Goal: Task Accomplishment & Management: Complete application form

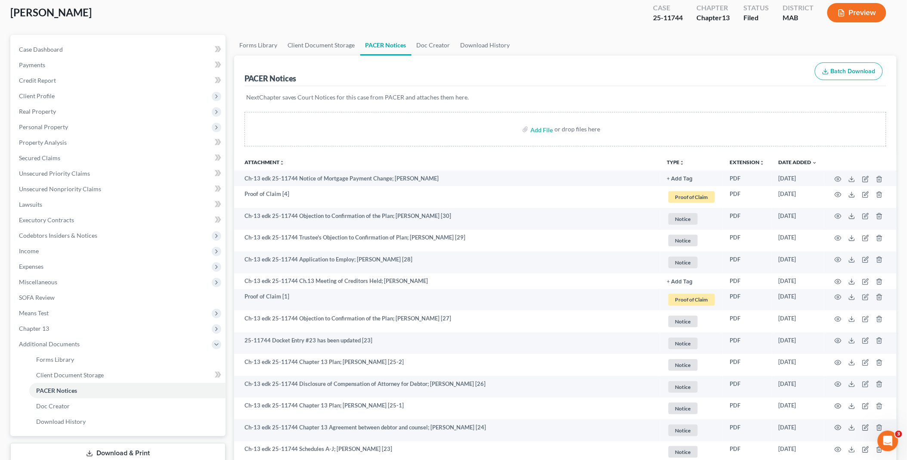
scroll to position [48, 0]
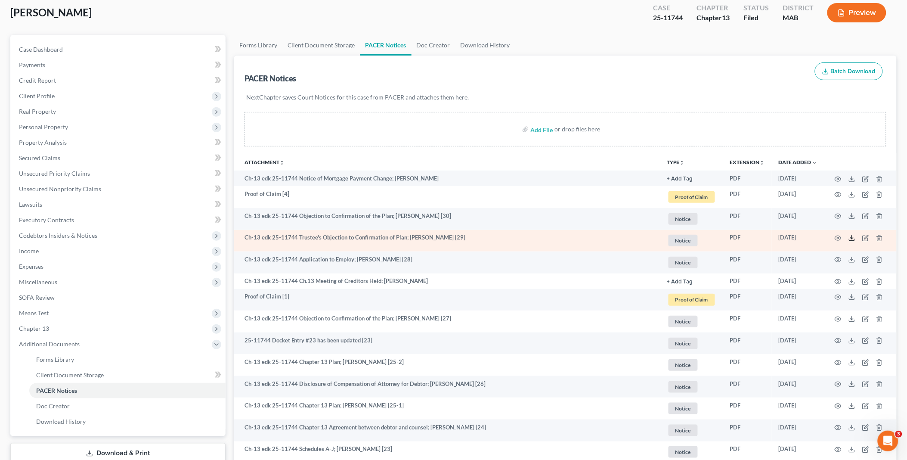
click at [852, 237] on icon at bounding box center [852, 238] width 7 height 7
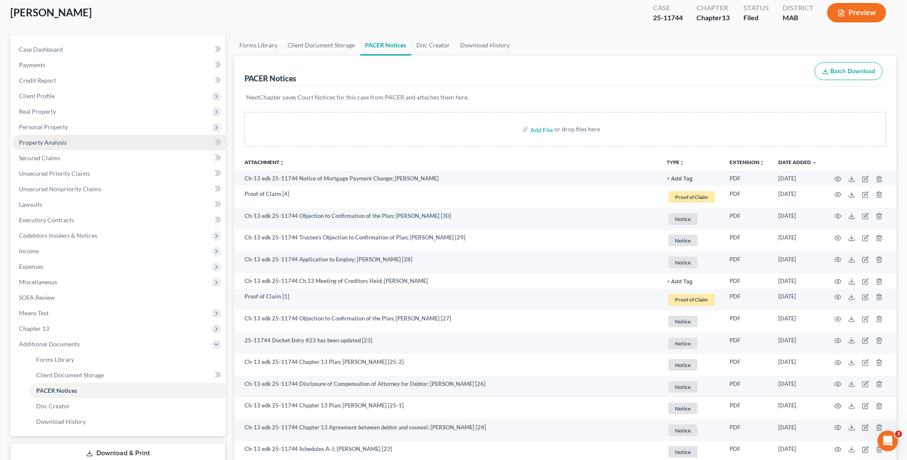
click at [70, 136] on link "Property Analysis" at bounding box center [119, 142] width 214 height 15
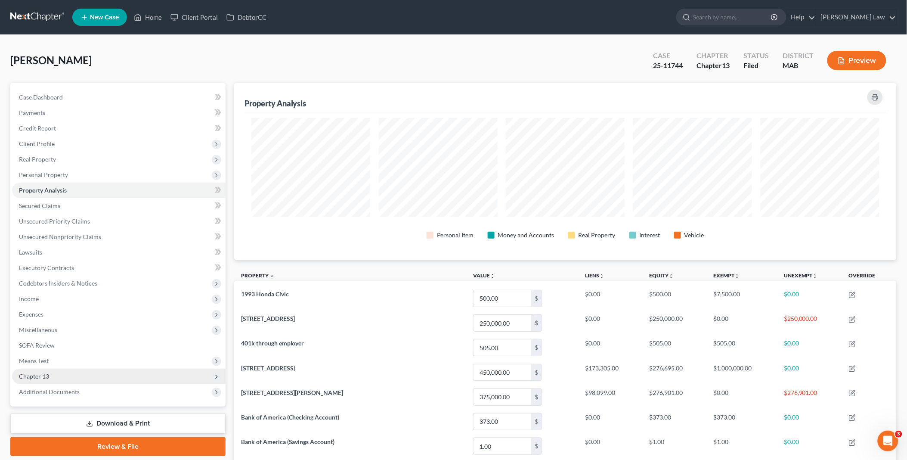
click at [55, 375] on span "Chapter 13" at bounding box center [119, 376] width 214 height 15
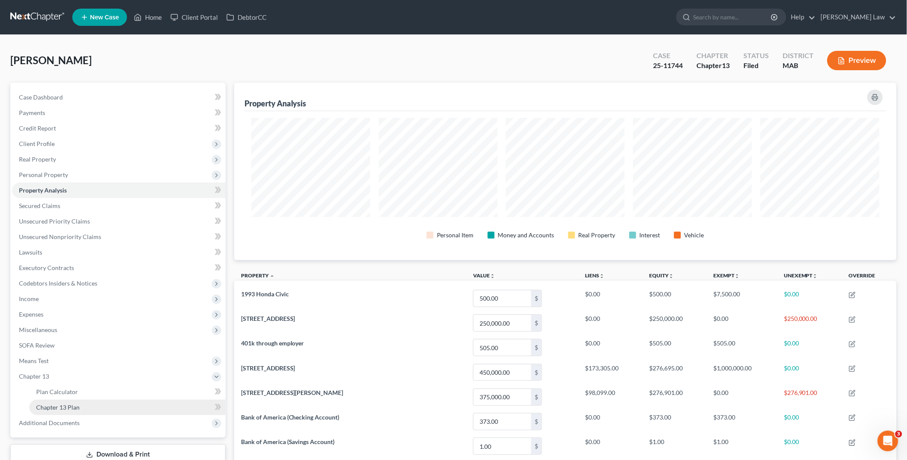
click at [78, 404] on span "Chapter 13 Plan" at bounding box center [57, 406] width 43 height 7
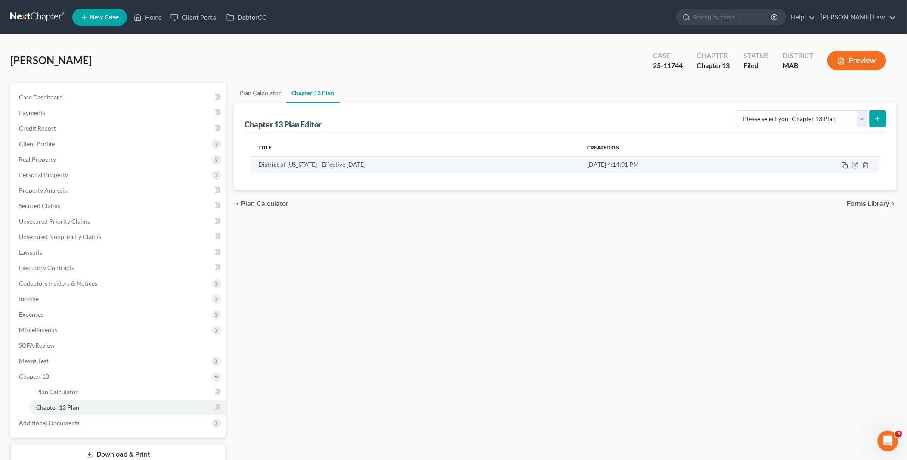
click at [846, 165] on icon "button" at bounding box center [845, 165] width 7 height 7
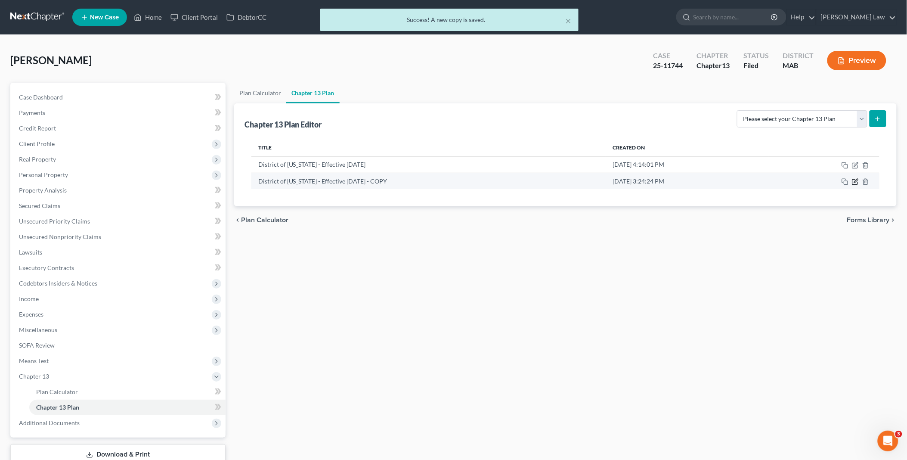
click at [855, 183] on icon "button" at bounding box center [856, 181] width 4 height 4
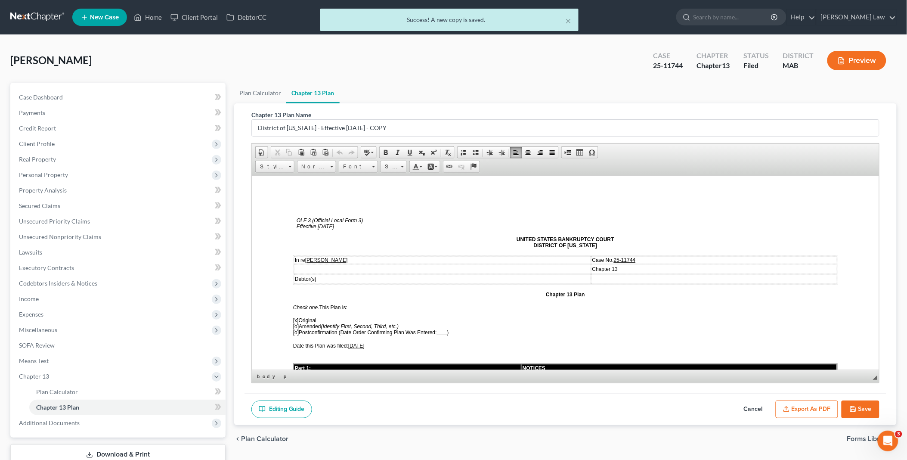
click at [293, 329] on span "[o]" at bounding box center [296, 332] width 6 height 6
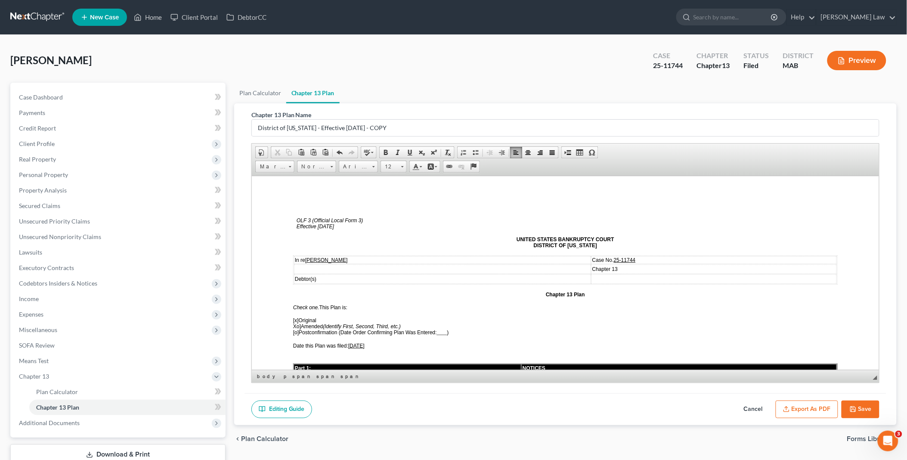
click at [294, 318] on span "[x]" at bounding box center [296, 320] width 6 height 6
click at [293, 323] on span "X o]" at bounding box center [297, 326] width 8 height 6
click at [301, 323] on span "[X ] Amended (Identify First, Second, Third, etc.)" at bounding box center [346, 326] width 106 height 6
drag, startPoint x: 350, startPoint y: 340, endPoint x: 377, endPoint y: 341, distance: 26.7
click at [377, 342] on p "Date this Plan was filed: [DATE]" at bounding box center [565, 345] width 545 height 6
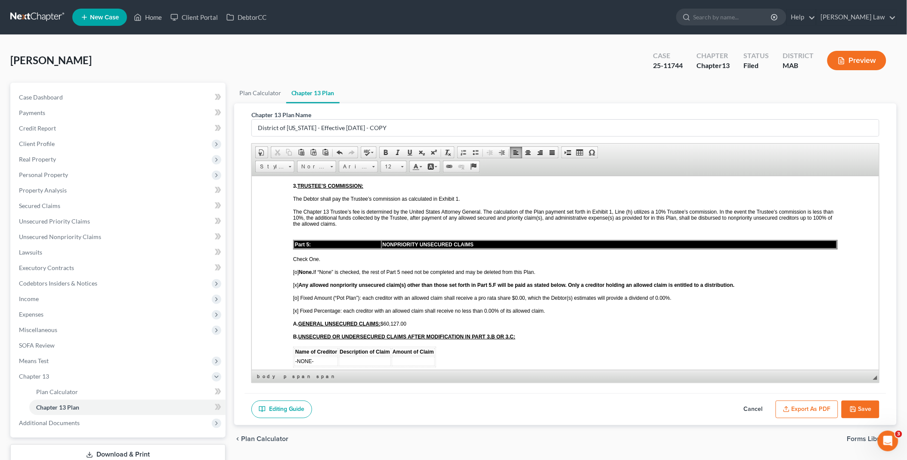
scroll to position [1483, 0]
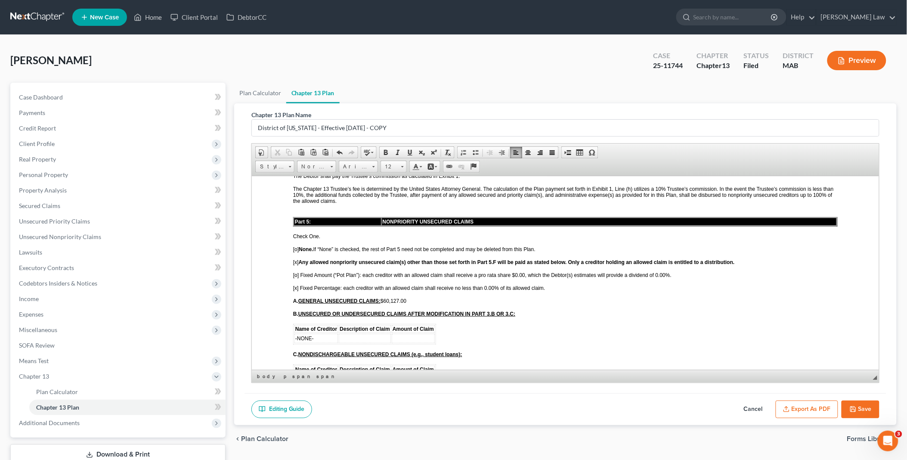
click at [484, 285] on span "[x] Fixed Percentage: each creditor with an allowed claim shall receive no less…" at bounding box center [419, 288] width 252 height 6
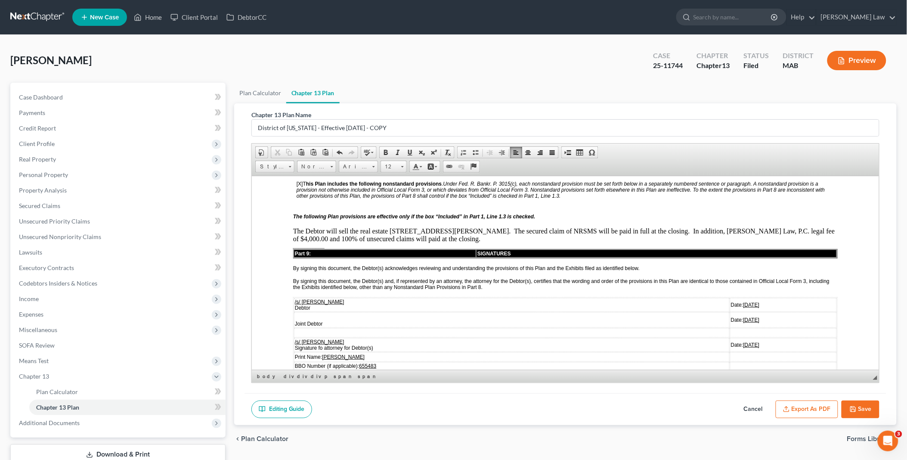
scroll to position [2009, 0]
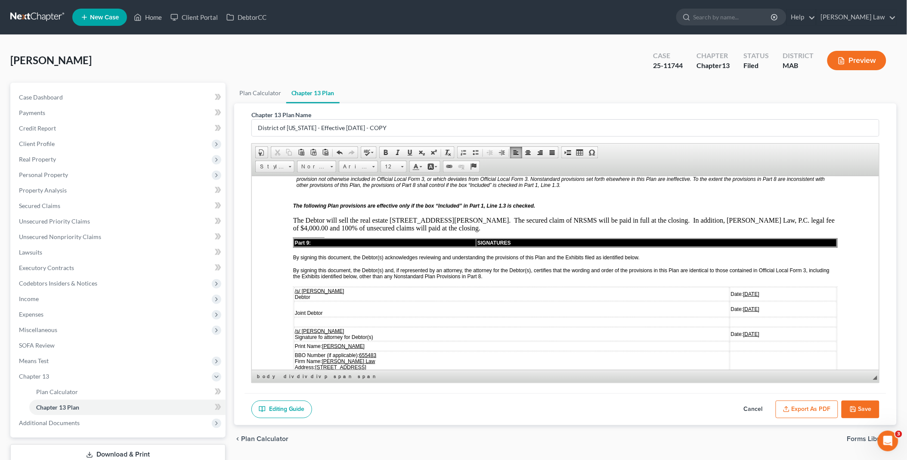
drag, startPoint x: 705, startPoint y: 255, endPoint x: 734, endPoint y: 255, distance: 29.3
click at [734, 287] on td "Date: [DATE]" at bounding box center [783, 294] width 107 height 14
drag, startPoint x: 706, startPoint y: 268, endPoint x: 735, endPoint y: 269, distance: 29.3
click at [735, 301] on td "Date: [DATE]" at bounding box center [783, 308] width 107 height 15
drag, startPoint x: 705, startPoint y: 294, endPoint x: 732, endPoint y: 297, distance: 26.8
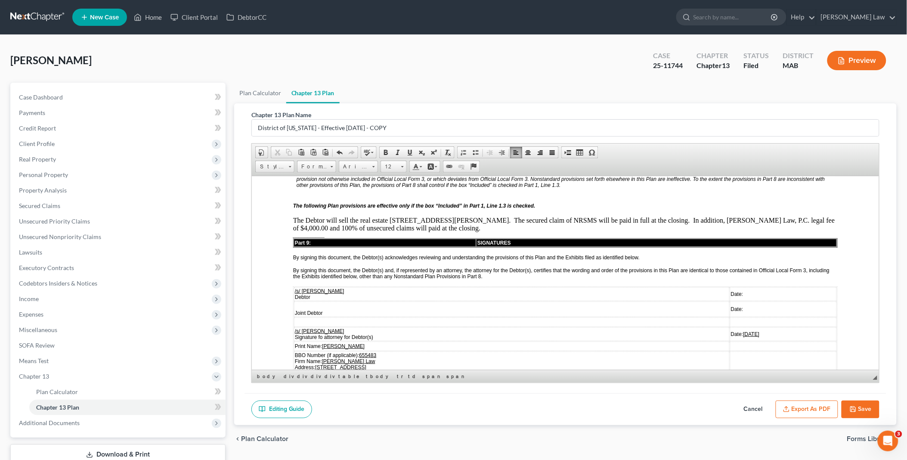
click at [732, 327] on td "Date: [DATE]" at bounding box center [783, 334] width 107 height 14
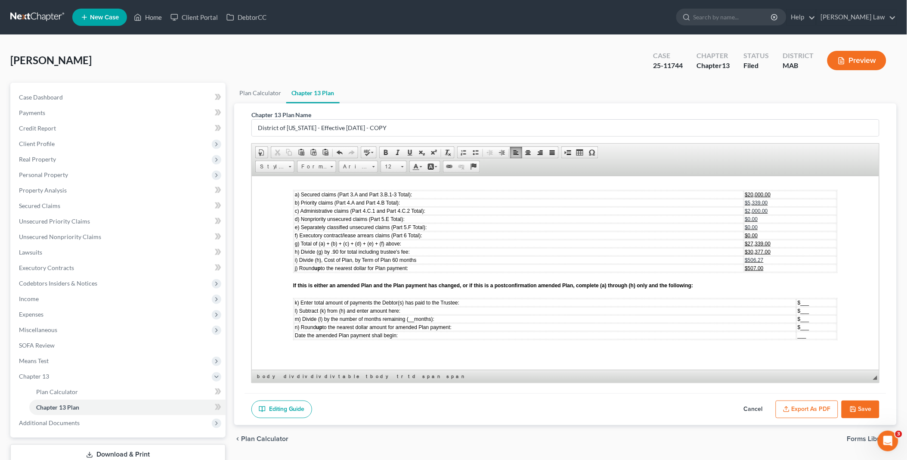
scroll to position [2487, 0]
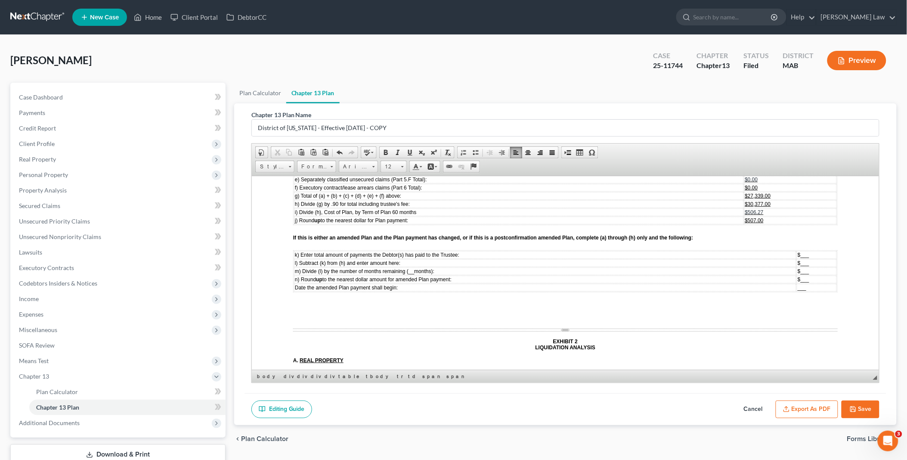
click at [314, 387] on span "[STREET_ADDRESS]" at bounding box center [320, 390] width 51 height 6
click at [332, 366] on span "Row" at bounding box center [346, 364] width 42 height 11
drag, startPoint x: 404, startPoint y: 372, endPoint x: 505, endPoint y: 550, distance: 204.9
click at [404, 372] on span "Insert Row After" at bounding box center [406, 375] width 50 height 11
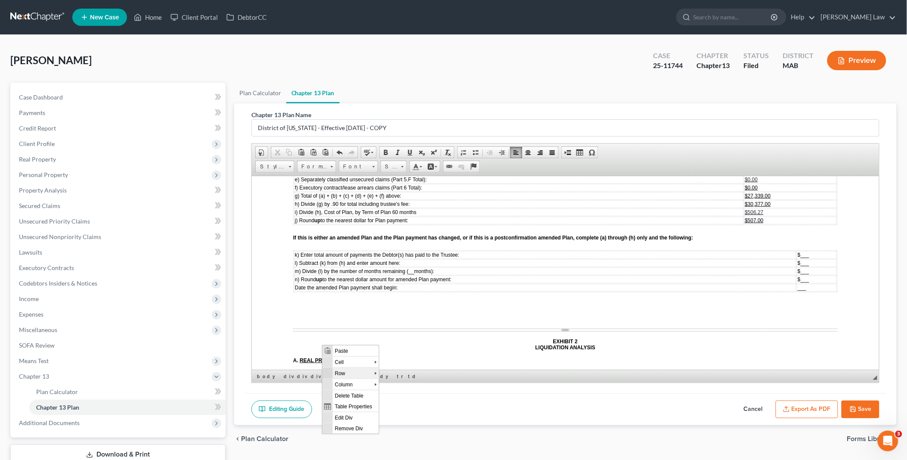
click at [332, 372] on span "Context Menu Options" at bounding box center [327, 372] width 10 height 11
click at [393, 385] on span "Insert Row After" at bounding box center [414, 383] width 50 height 11
click at [308, 405] on td at bounding box center [354, 409] width 121 height 9
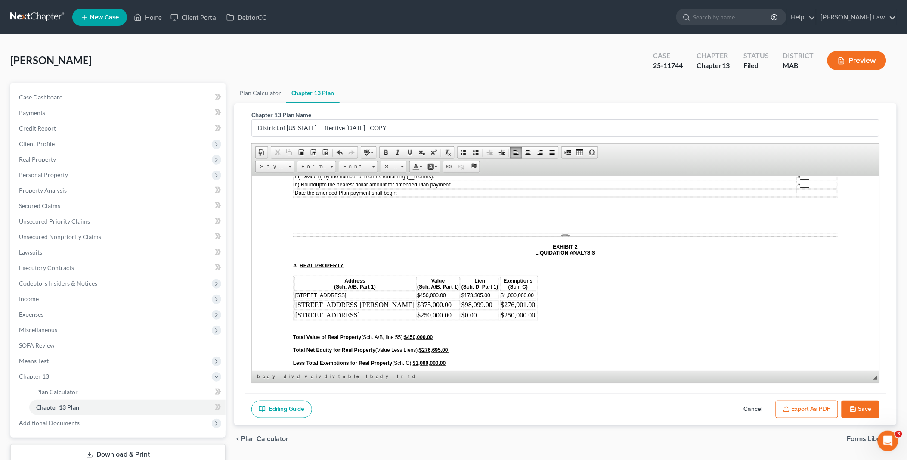
scroll to position [2583, 0]
click at [409, 332] on u "$450,000.00" at bounding box center [418, 335] width 29 height 6
click at [424, 345] on span "$276,695.00" at bounding box center [433, 348] width 29 height 6
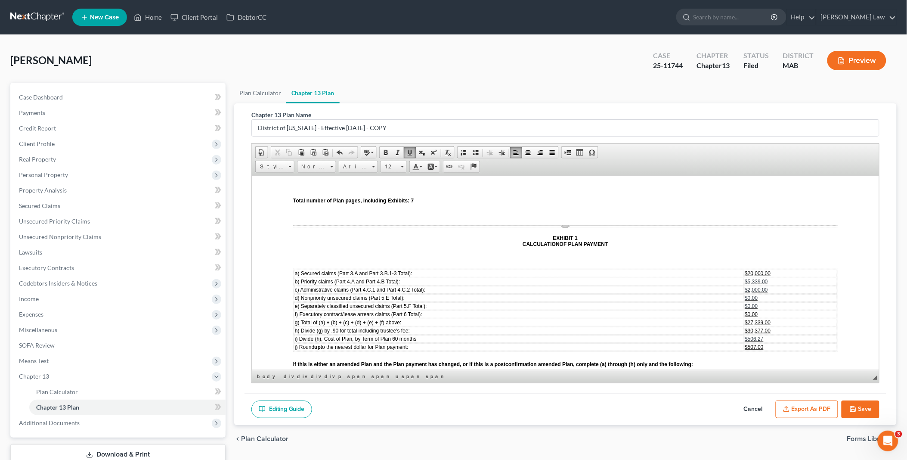
scroll to position [2344, 0]
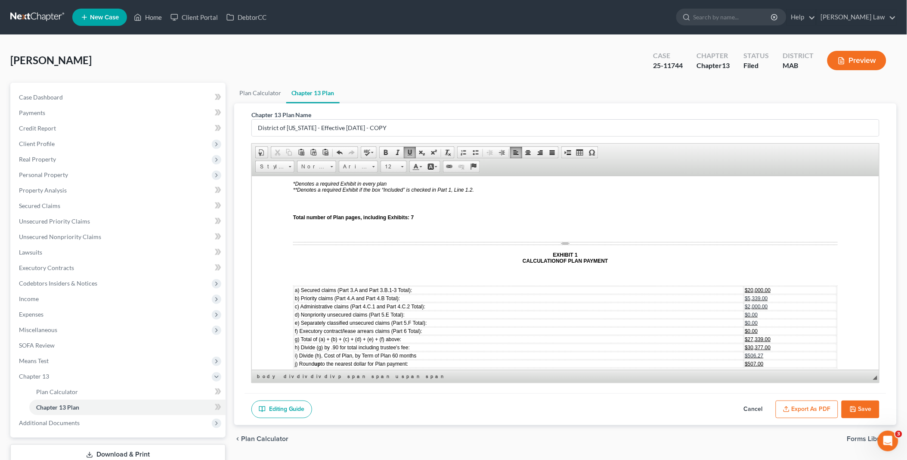
click at [855, 406] on icon "button" at bounding box center [853, 409] width 7 height 7
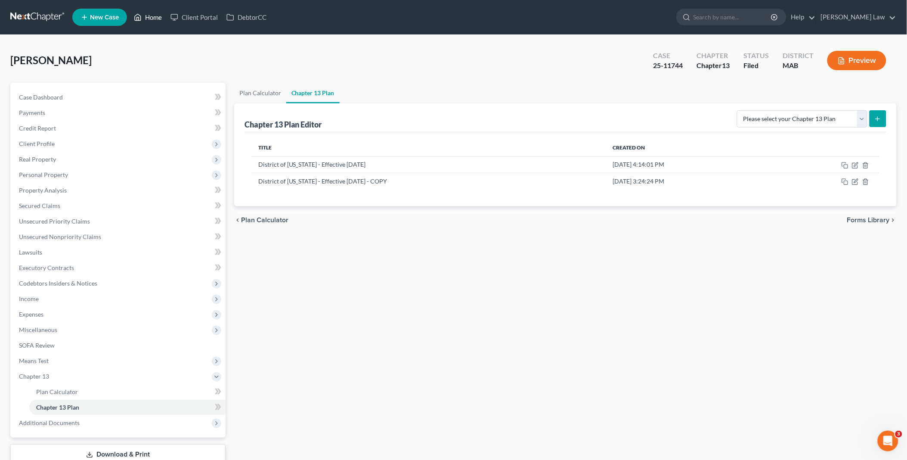
click at [155, 13] on link "Home" at bounding box center [148, 16] width 37 height 15
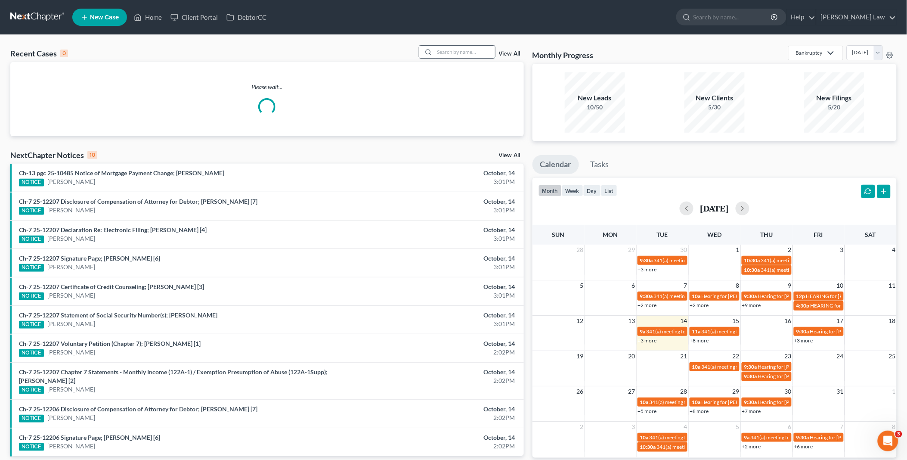
click at [448, 50] on input "search" at bounding box center [465, 52] width 60 height 12
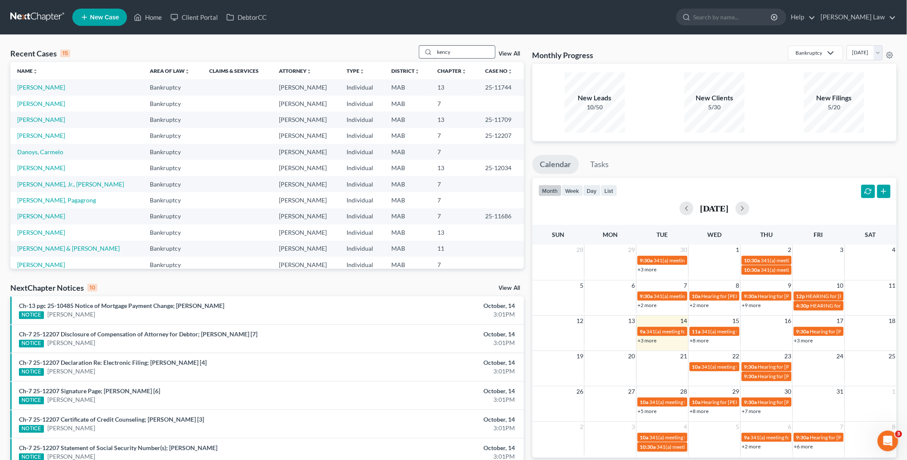
type input "kency"
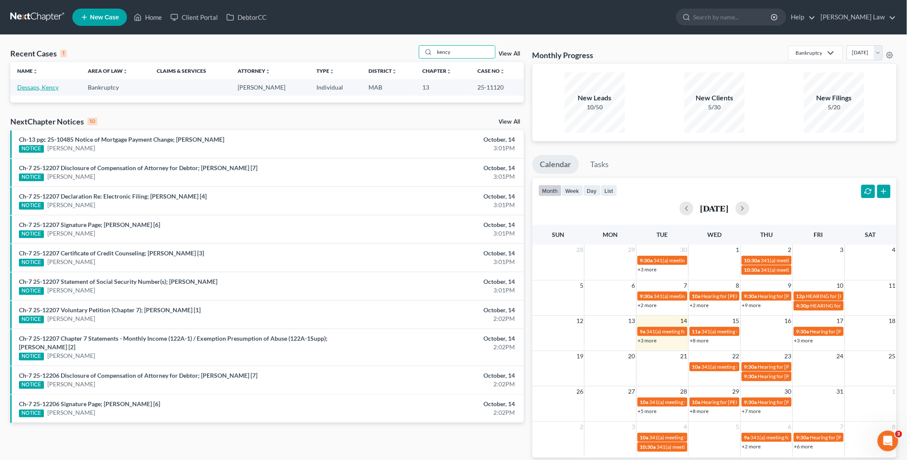
click at [36, 86] on link "Dessaps, Kency" at bounding box center [37, 87] width 41 height 7
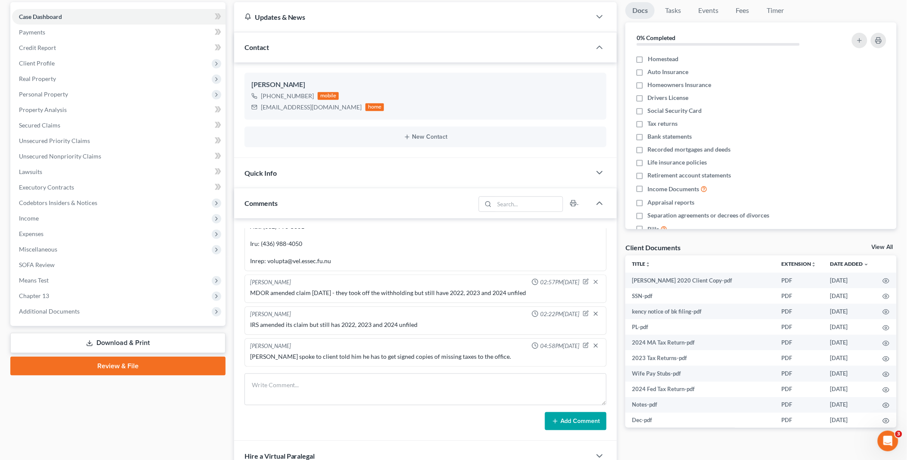
scroll to position [96, 0]
